Goal: Find specific page/section: Find specific page/section

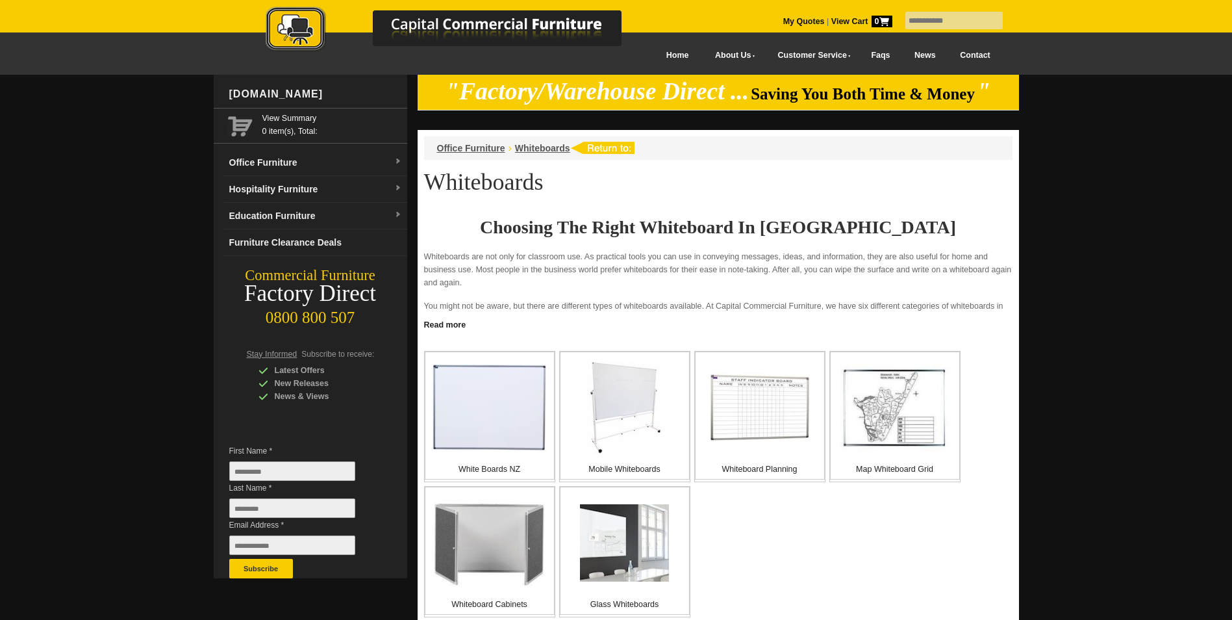
scroll to position [130, 0]
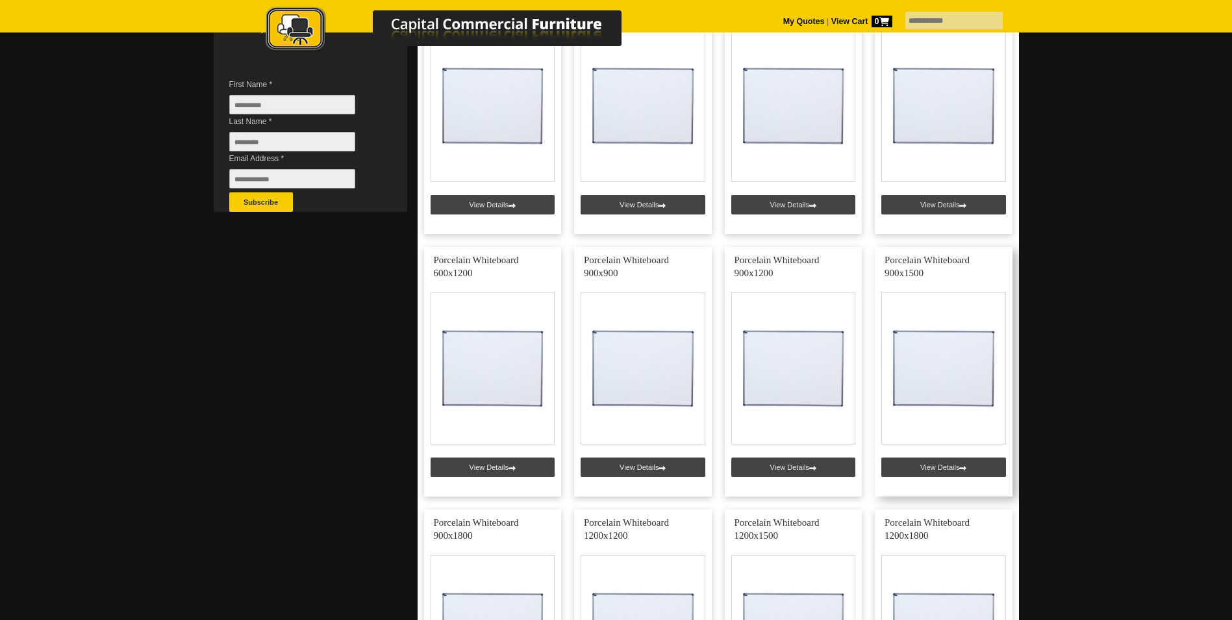
scroll to position [390, 0]
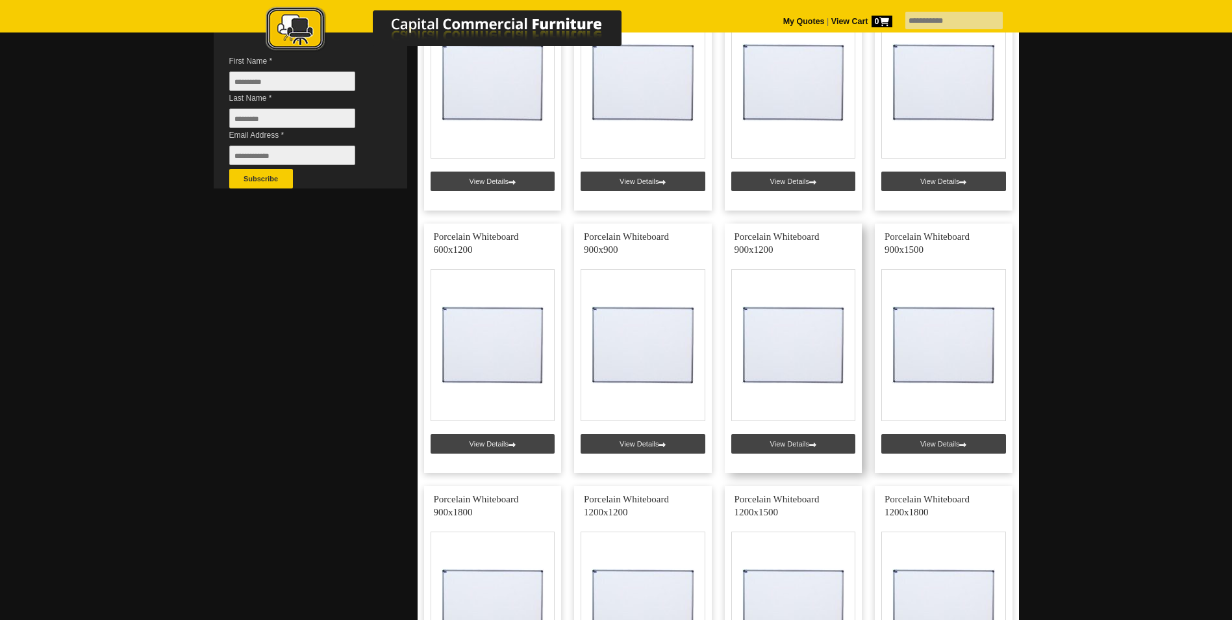
click at [799, 449] on link at bounding box center [794, 347] width 138 height 249
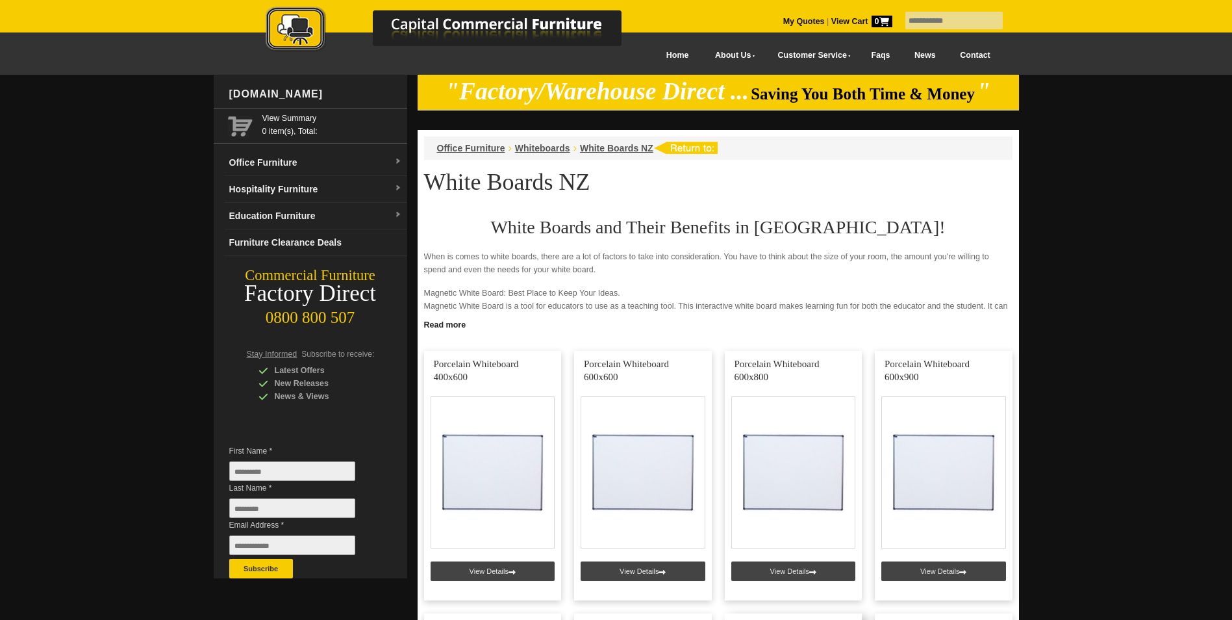
scroll to position [390, 0]
